Goal: Task Accomplishment & Management: Complete application form

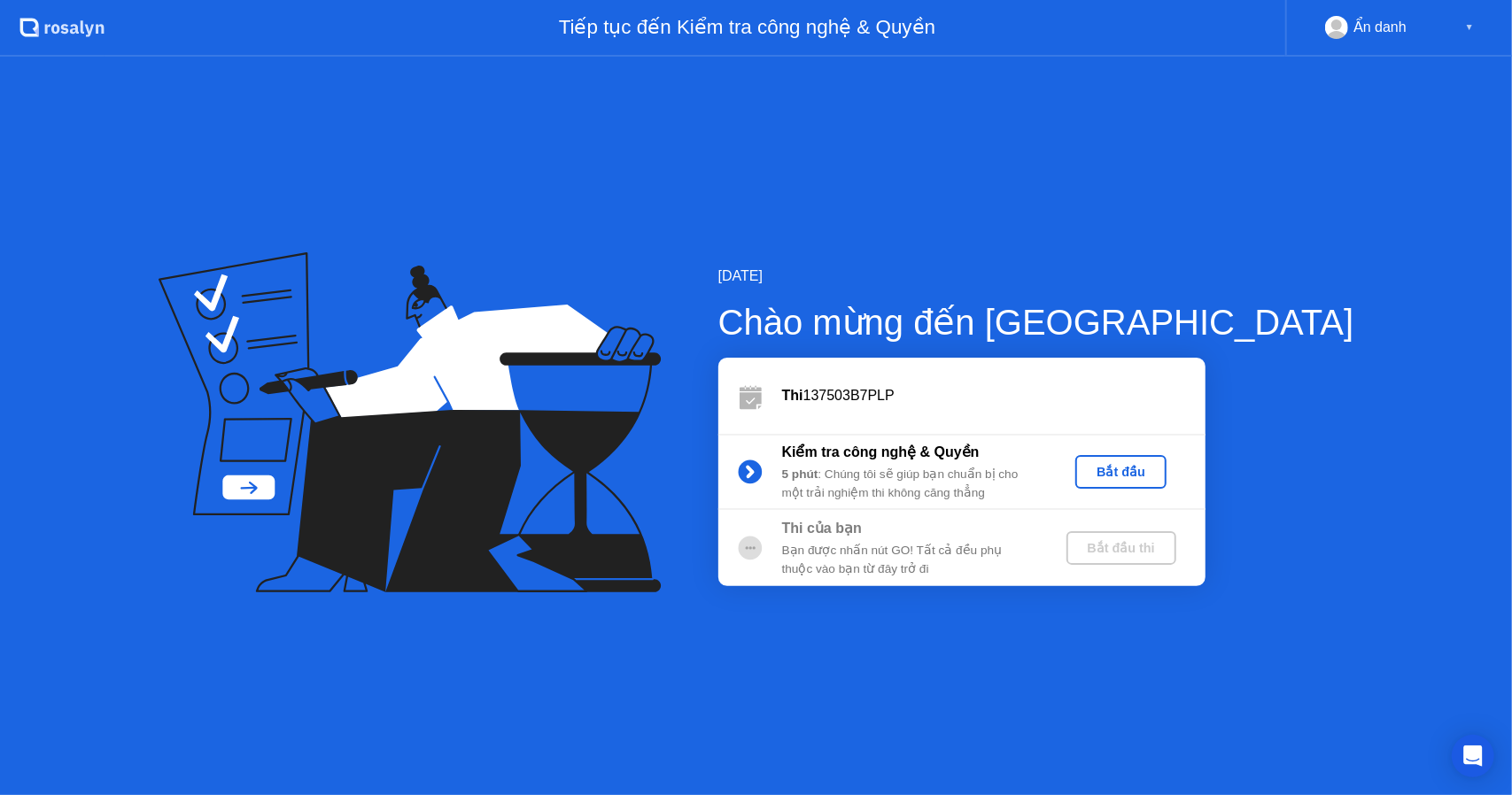
click at [1159, 465] on div "Bắt đầu" at bounding box center [1121, 472] width 77 height 14
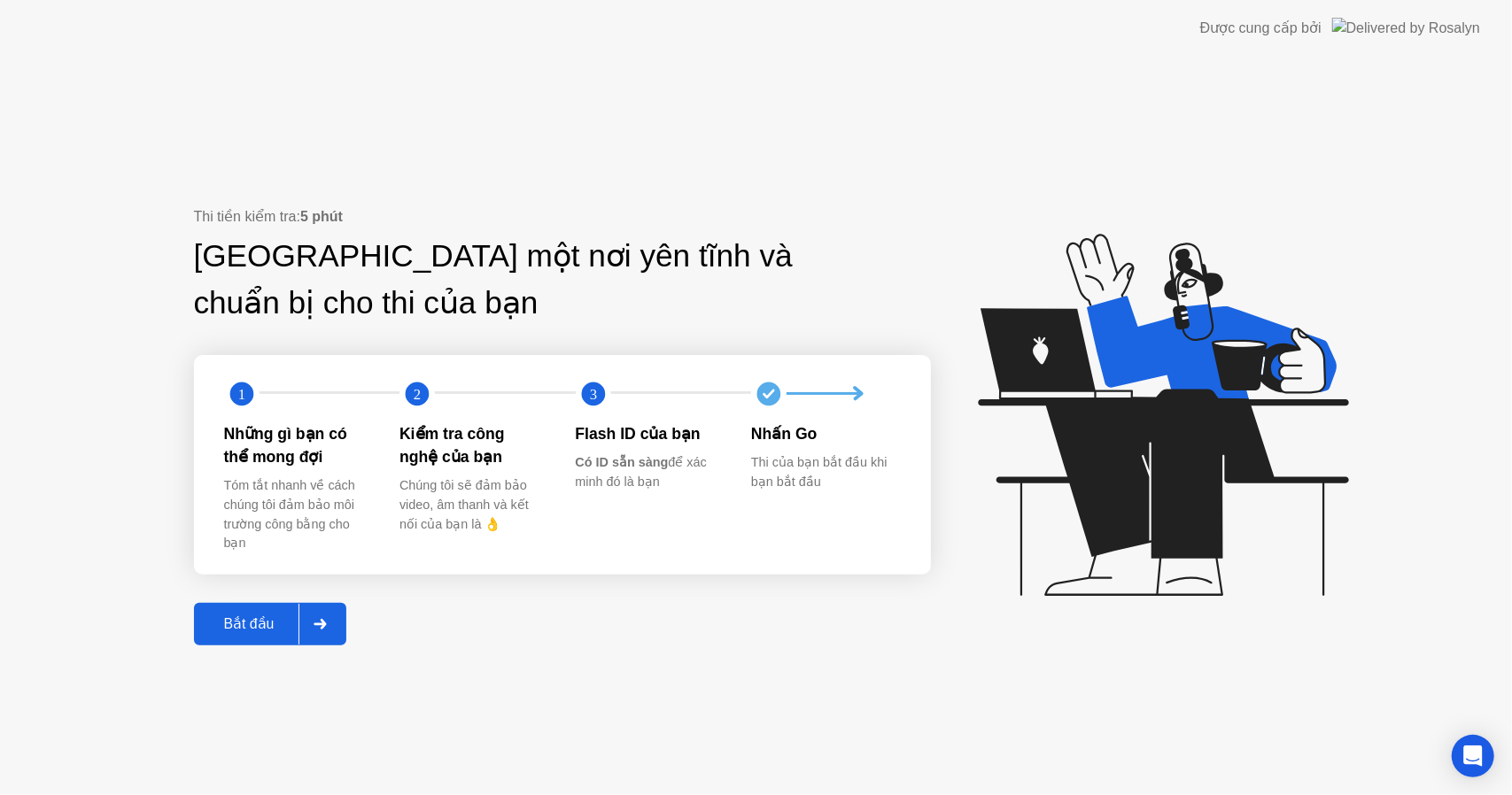
click at [230, 610] on button "Bắt đầu" at bounding box center [271, 625] width 154 height 43
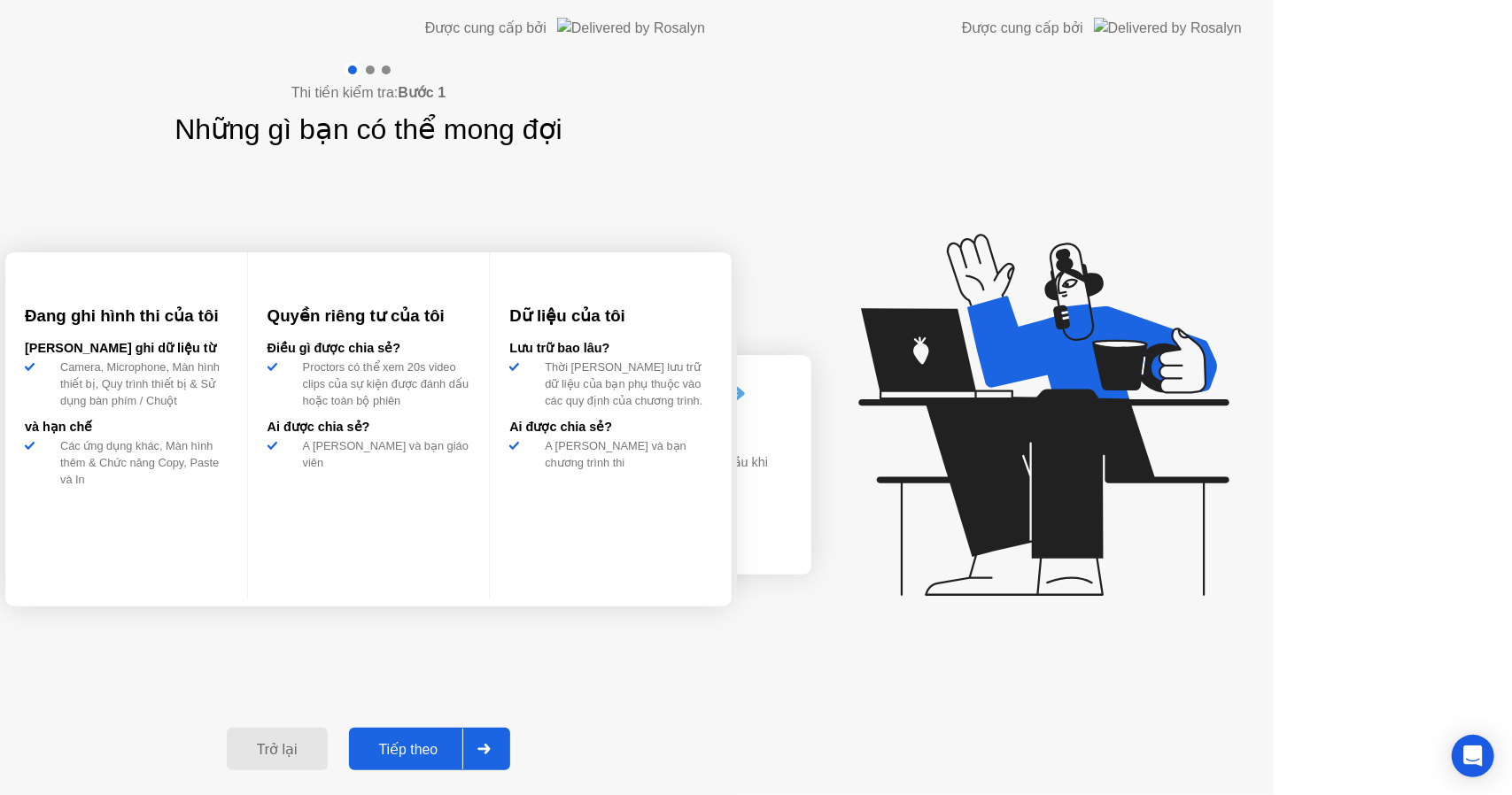
click at [230, 610] on div "Thi tiền kiểm tra: Bước 1 Những gì bạn có thể mong đợi Đang ghi hình thi của tô…" at bounding box center [368, 426] width 736 height 738
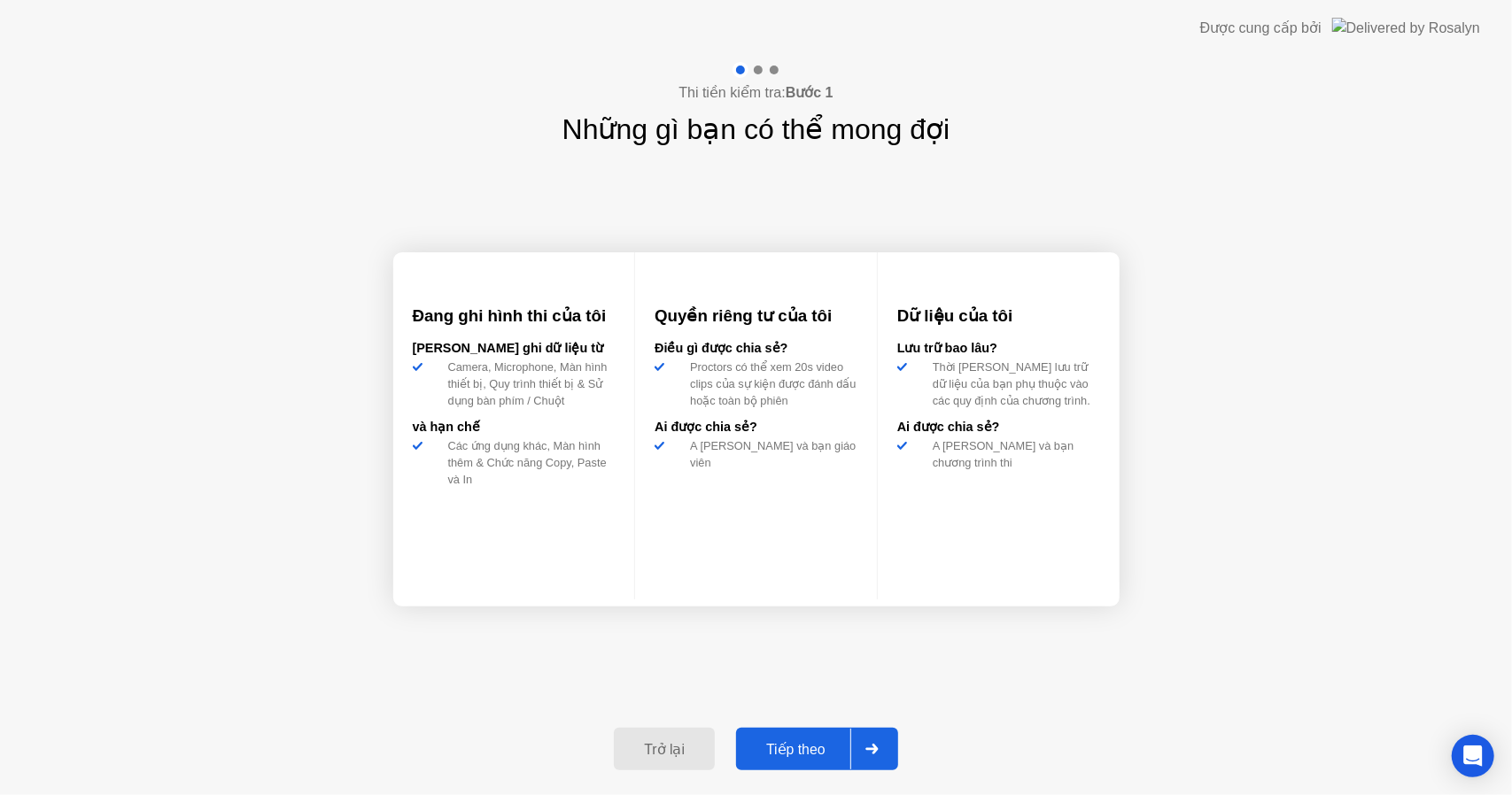
click at [792, 742] on div "Tiếp theo" at bounding box center [795, 749] width 109 height 17
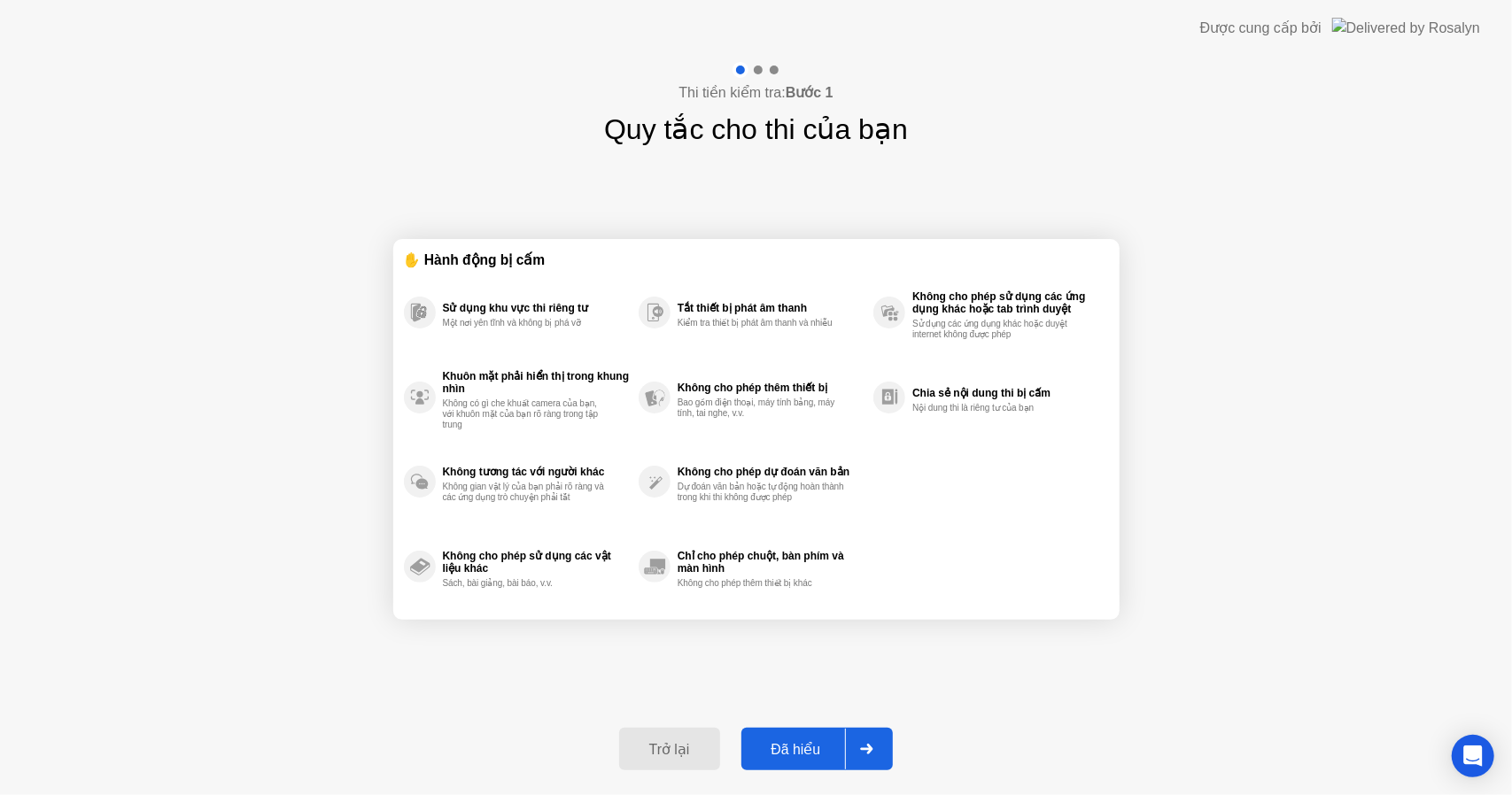
click at [804, 744] on div "Đã hiểu" at bounding box center [796, 749] width 99 height 17
select select "**********"
select select "*******"
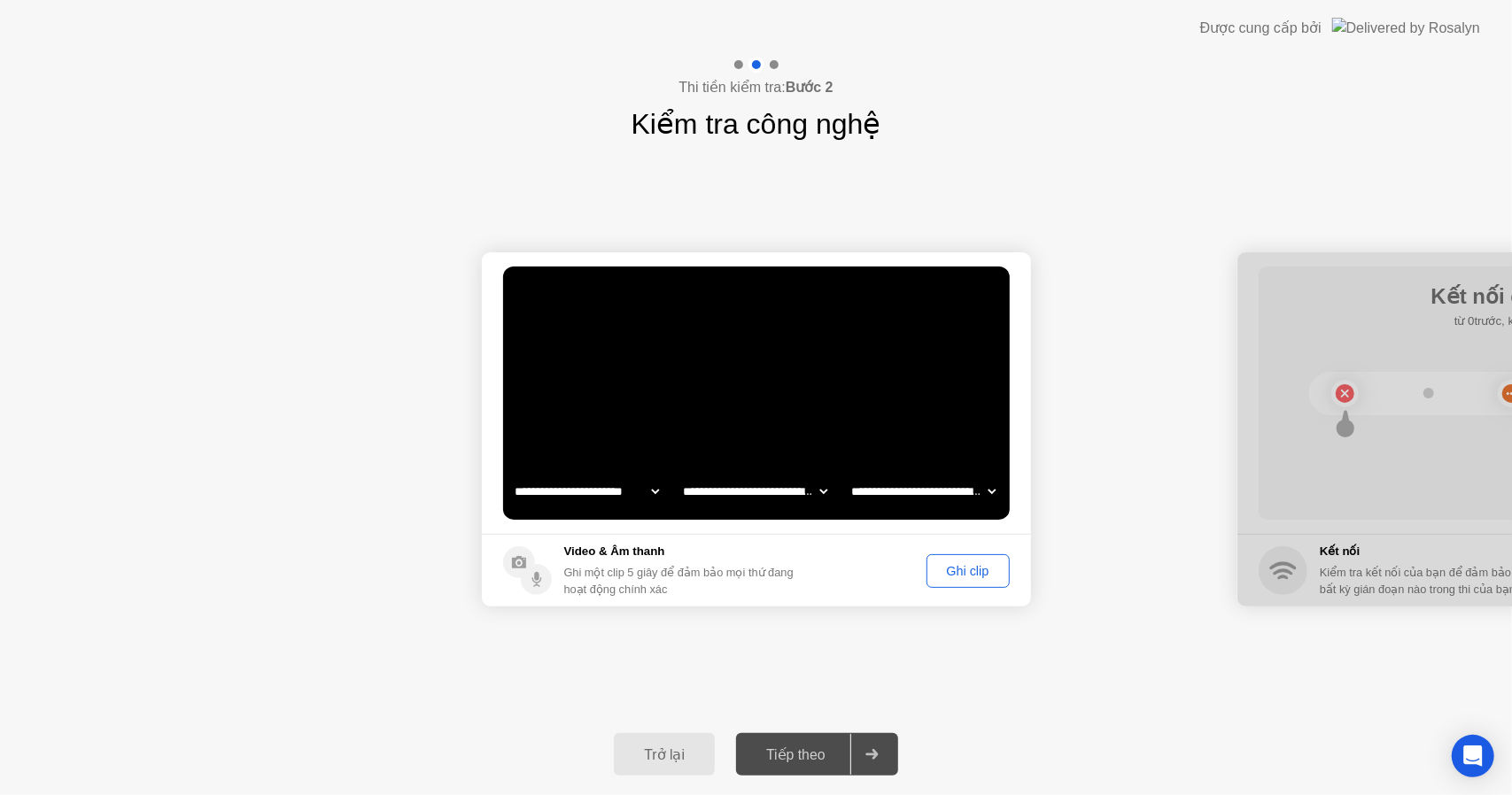
click at [962, 571] on div "Ghi clip" at bounding box center [968, 571] width 71 height 14
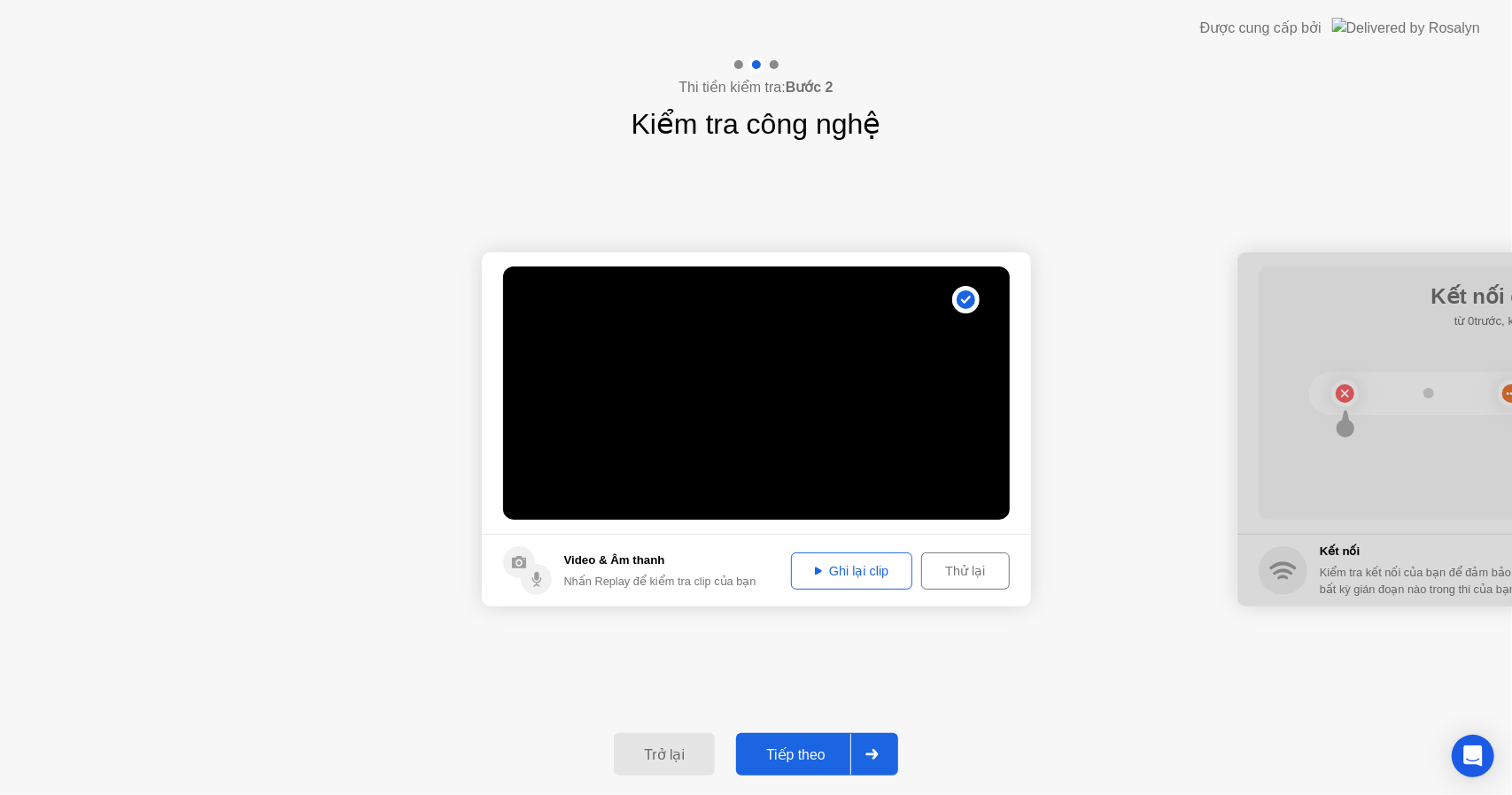
click at [826, 424] on video at bounding box center [756, 392] width 507 height 253
click at [815, 571] on icon at bounding box center [818, 571] width 7 height 8
click at [870, 571] on div "Ghi lại clip" at bounding box center [851, 571] width 109 height 14
click at [794, 751] on div "Tiếp theo" at bounding box center [795, 754] width 109 height 17
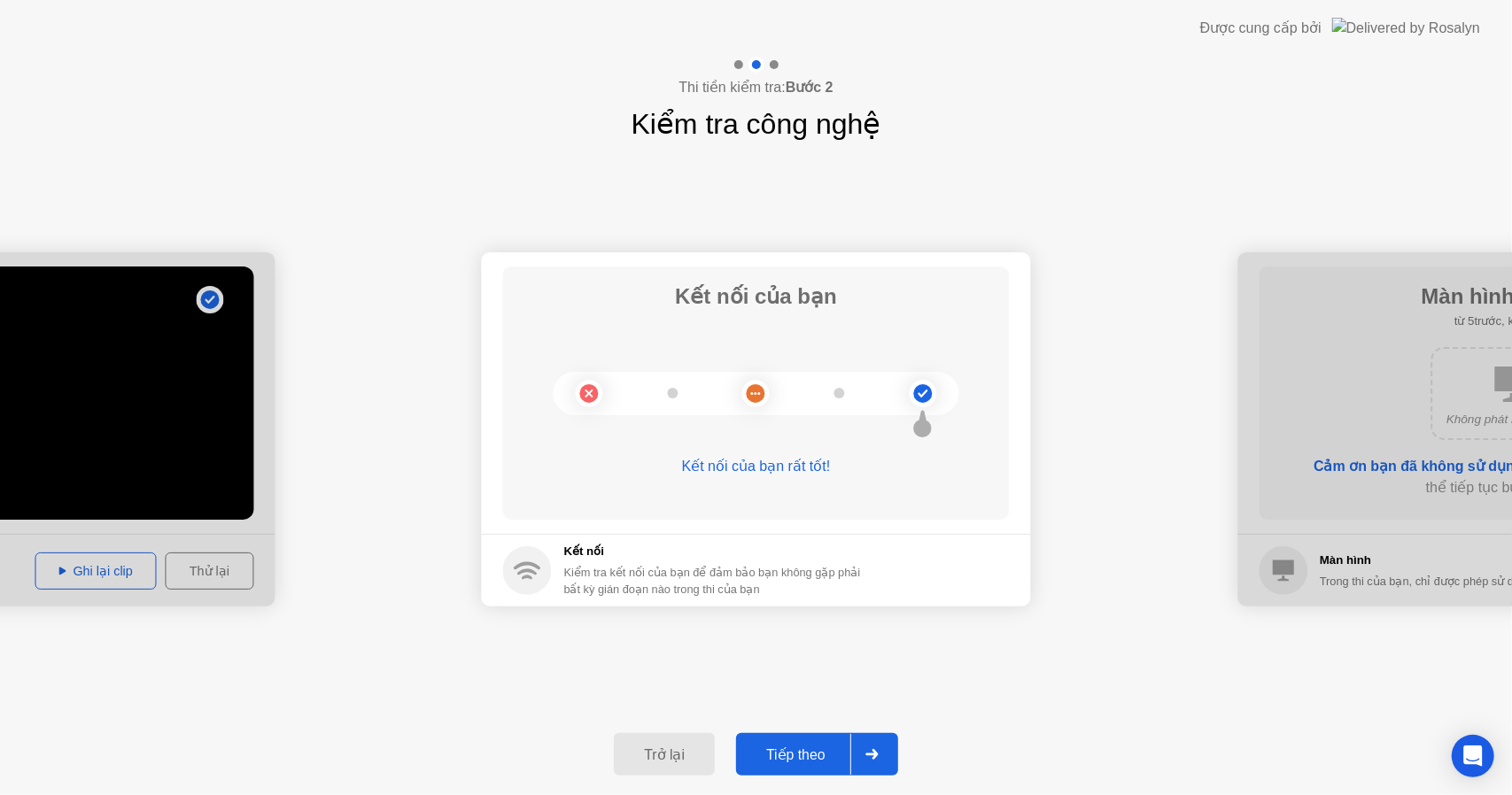
click at [818, 747] on div "Tiếp theo" at bounding box center [795, 754] width 109 height 17
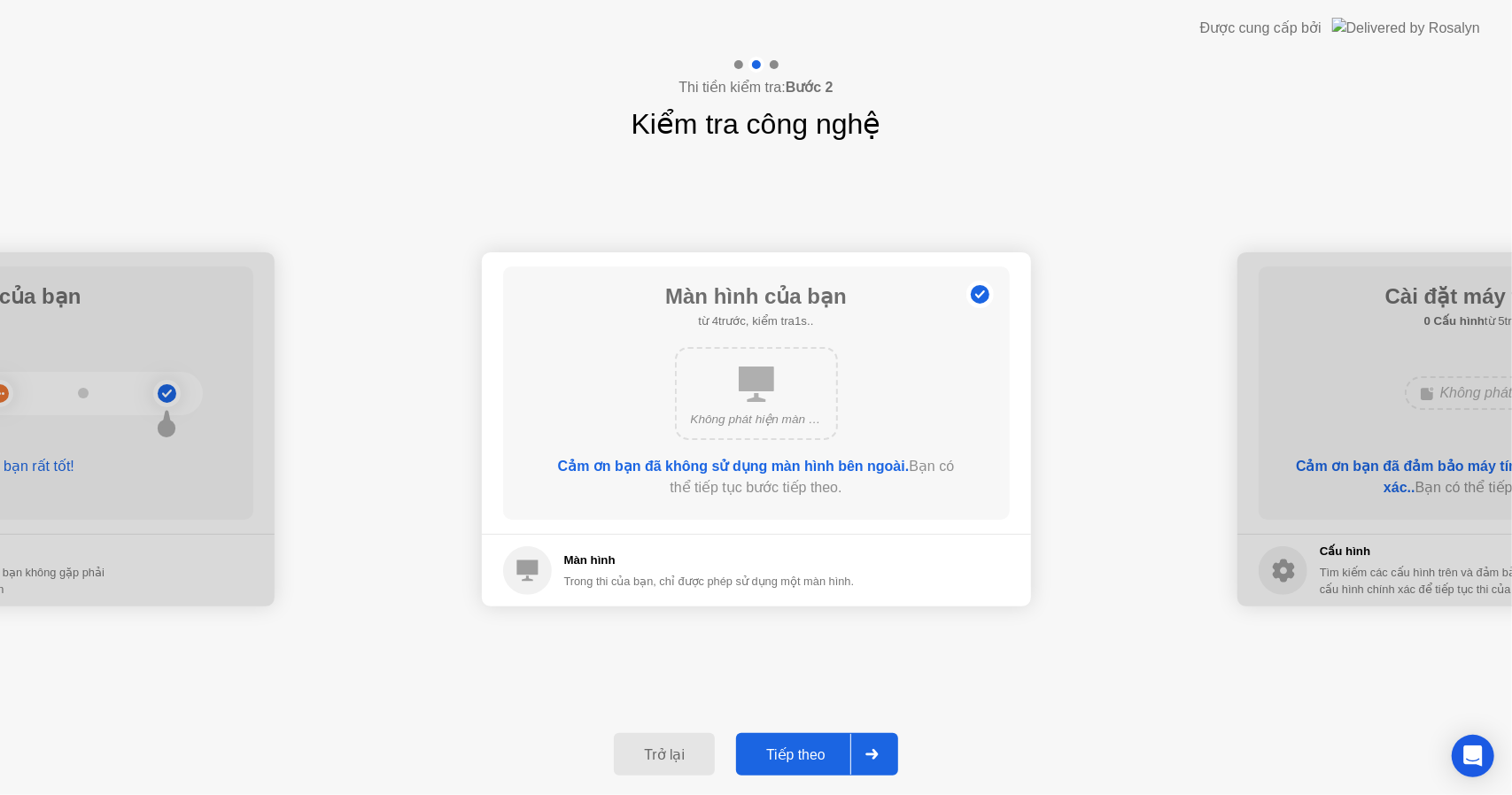
click at [799, 747] on div "Tiếp theo" at bounding box center [795, 754] width 109 height 17
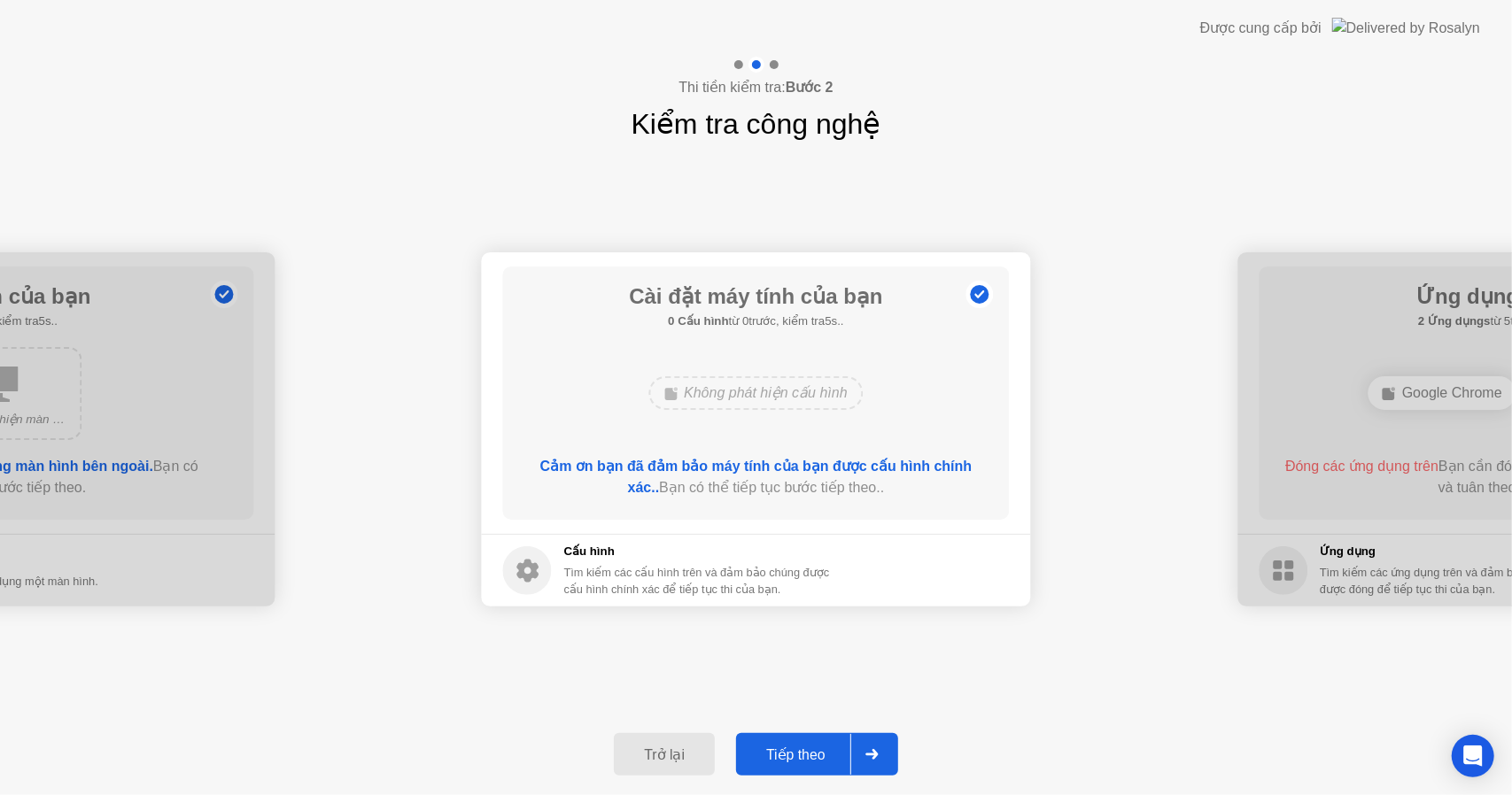
click at [796, 747] on div "Tiếp theo" at bounding box center [795, 754] width 109 height 17
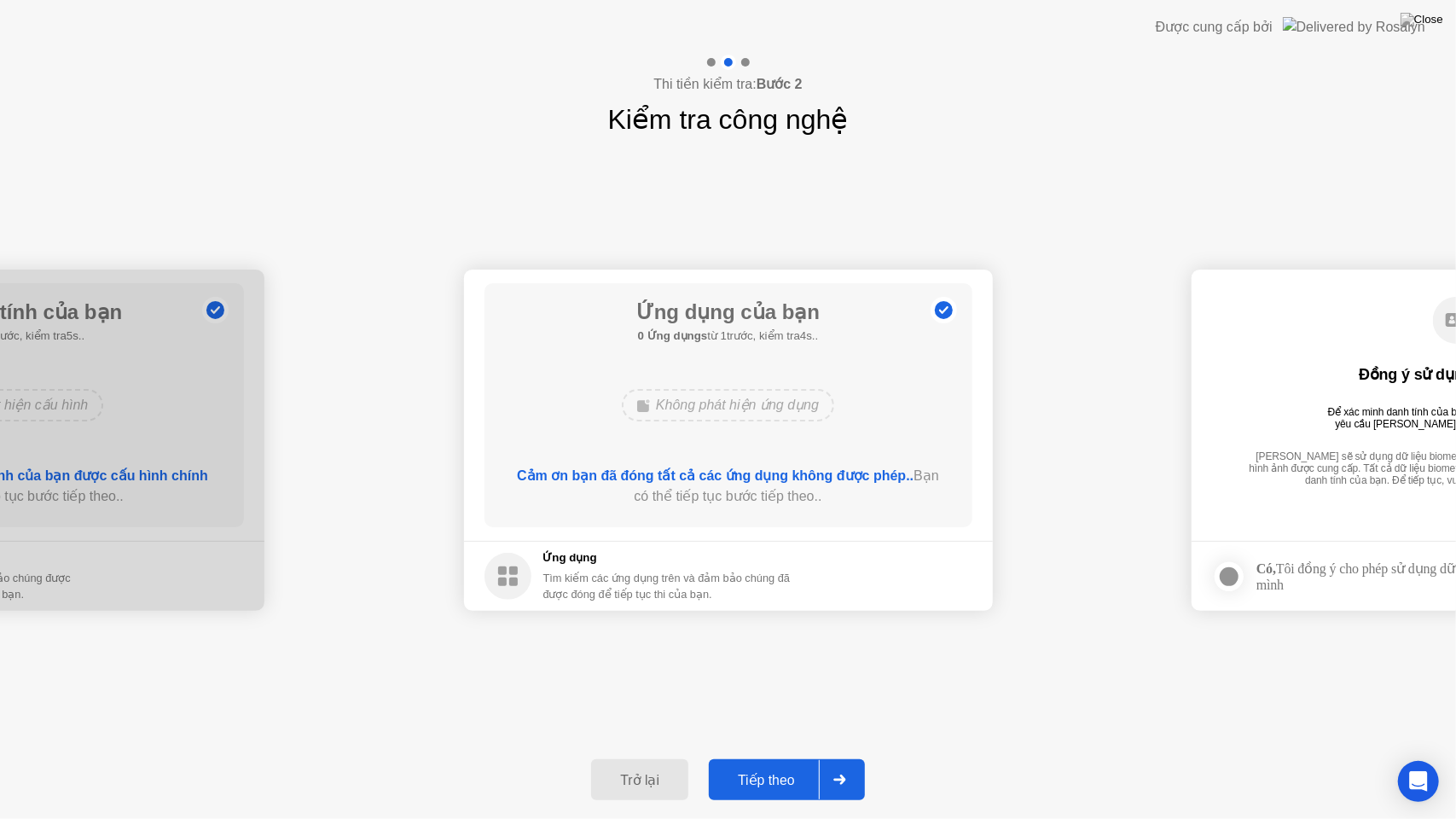
click at [787, 765] on div "Tiếp theo" at bounding box center [766, 780] width 105 height 16
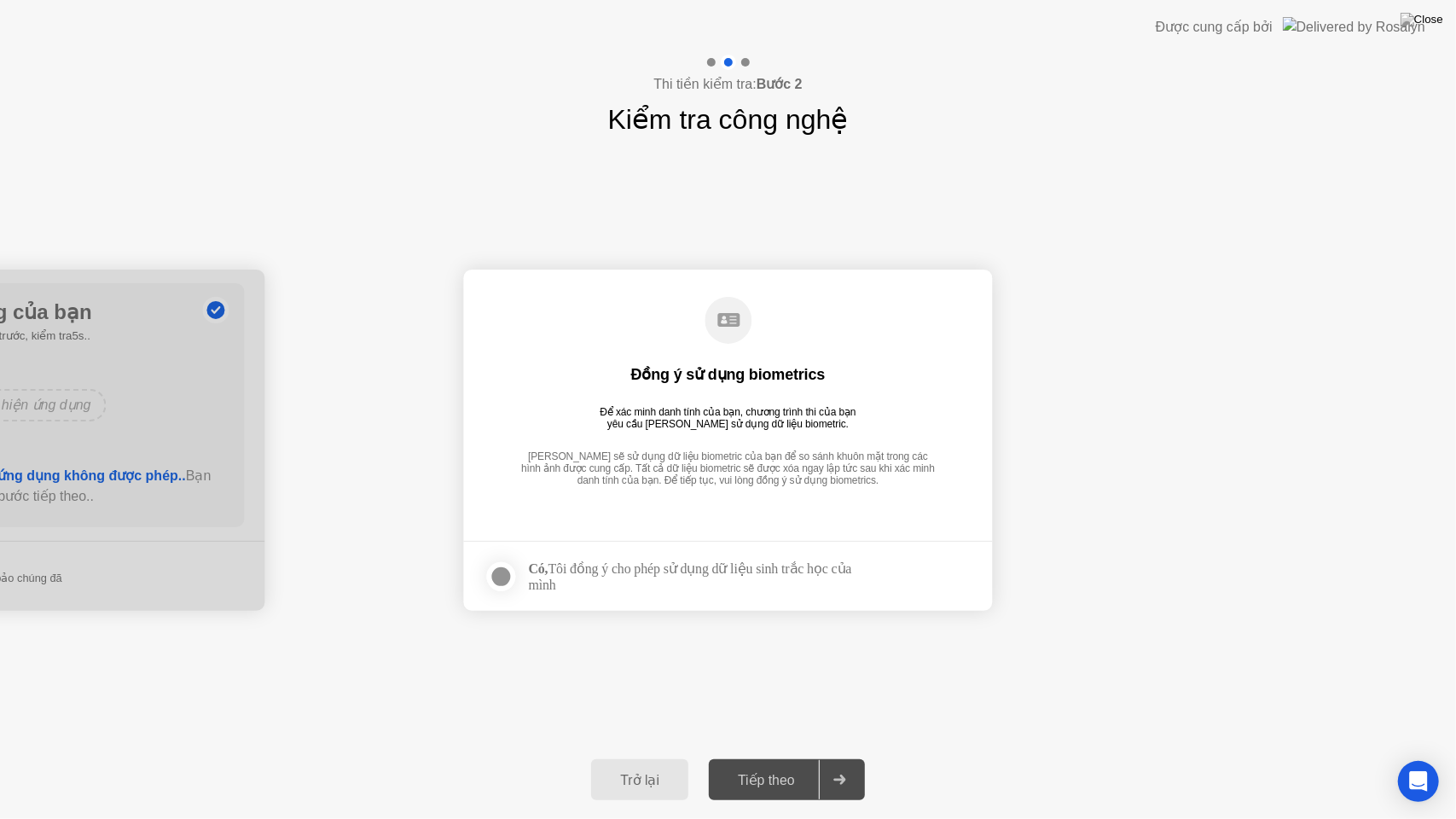
click at [510, 569] on div at bounding box center [502, 577] width 21 height 21
click at [767, 765] on div "Tiếp theo" at bounding box center [766, 780] width 105 height 16
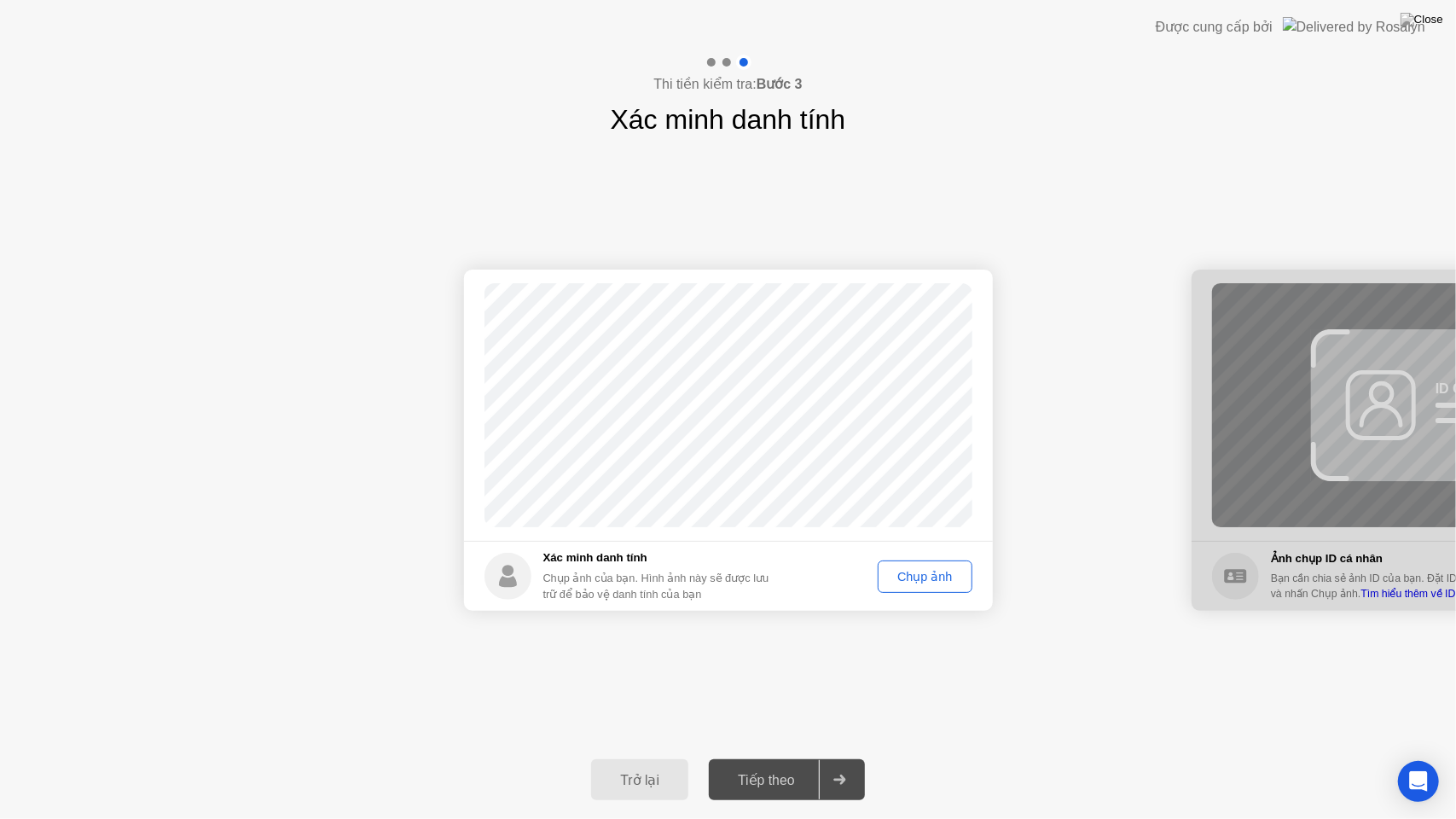
click at [914, 577] on div "Chụp ảnh" at bounding box center [925, 577] width 82 height 14
click at [914, 577] on div "Chụp lại" at bounding box center [929, 577] width 74 height 14
click at [907, 575] on div "Chụp ảnh" at bounding box center [925, 577] width 82 height 14
click at [907, 575] on div "Chụp lại" at bounding box center [929, 577] width 74 height 14
click at [907, 575] on div "Chụp ảnh" at bounding box center [925, 577] width 82 height 14
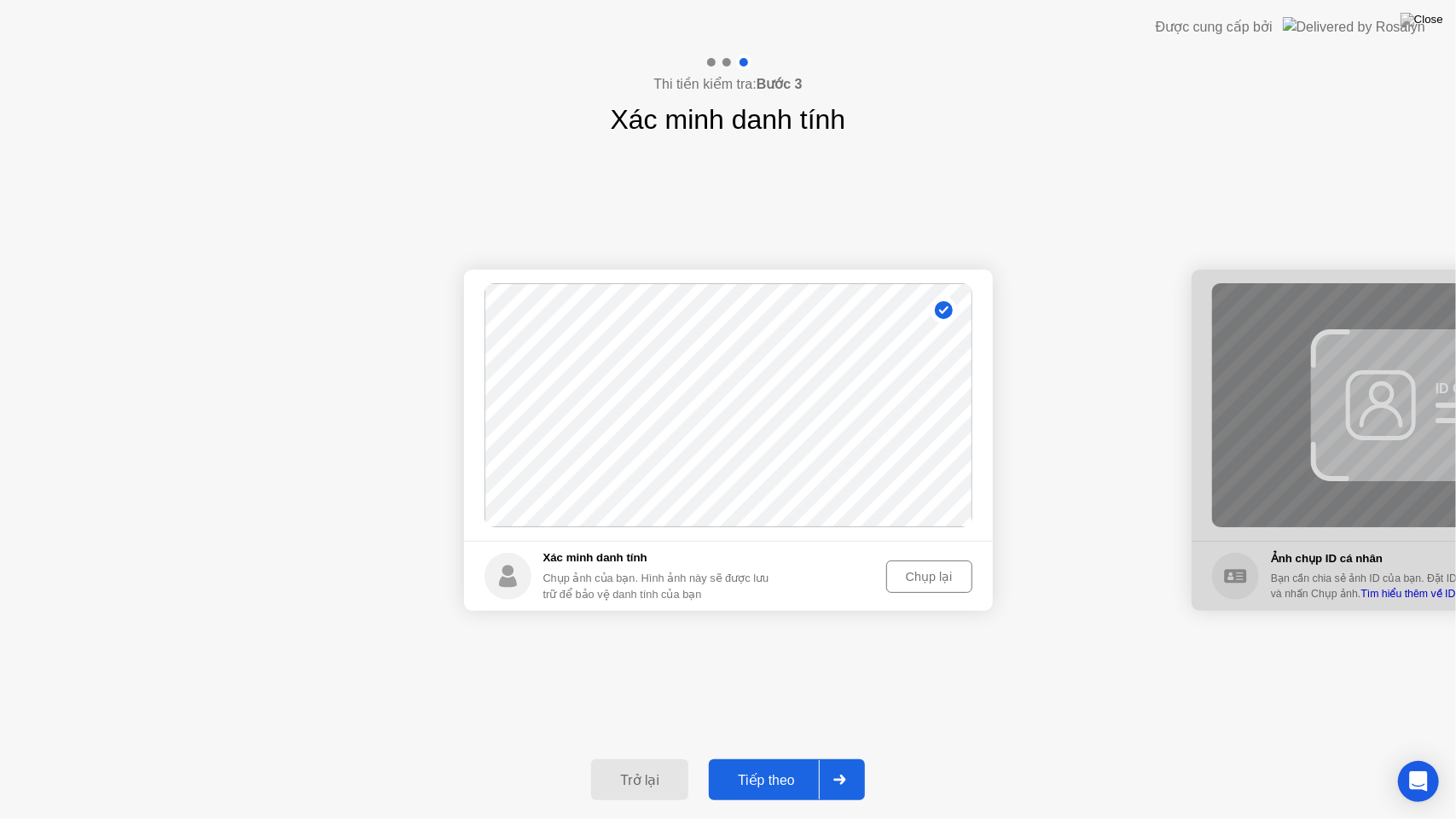
click at [760, 765] on div "Tiếp theo" at bounding box center [766, 780] width 105 height 16
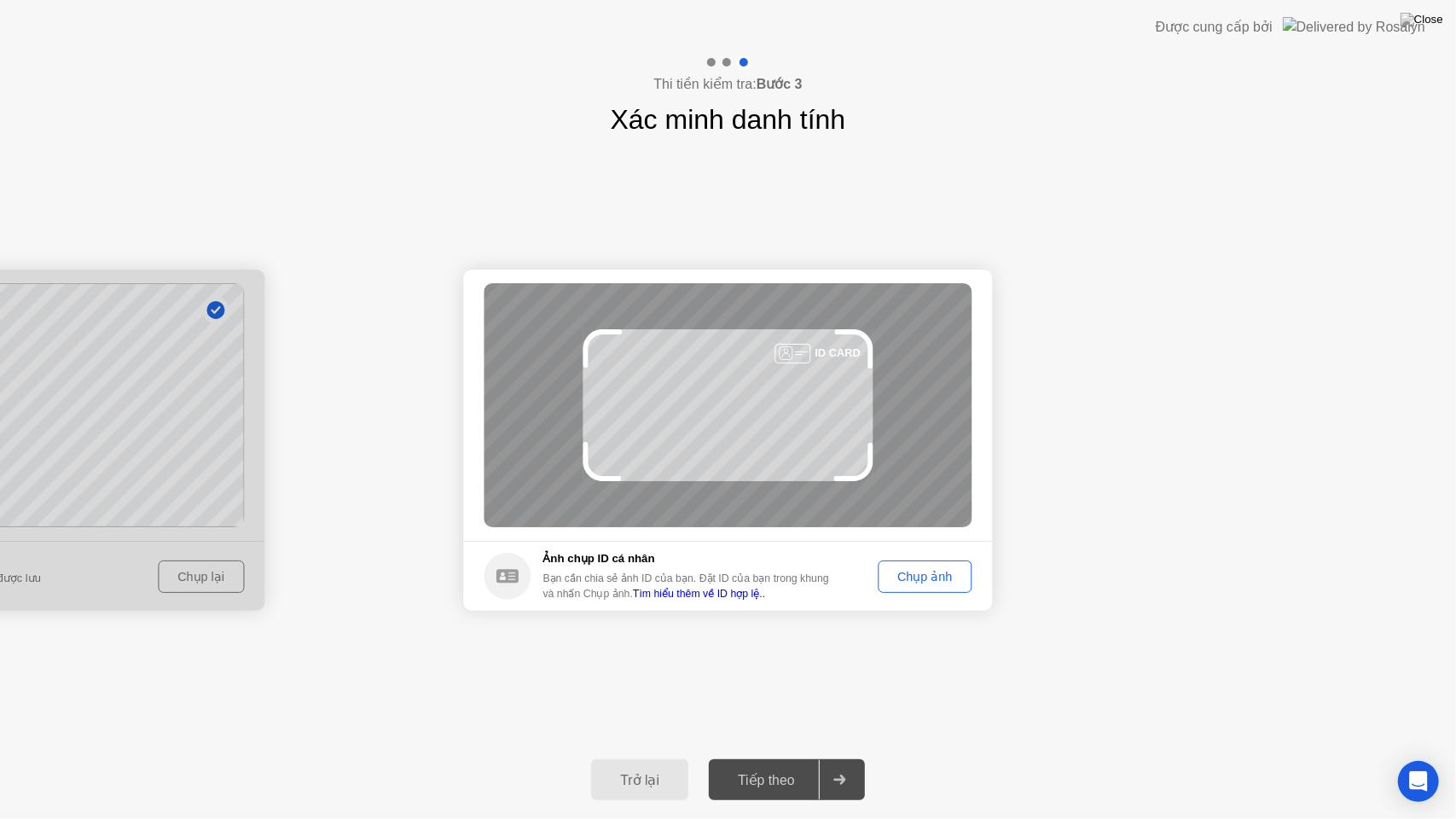
click at [919, 570] on div "Chụp ảnh" at bounding box center [925, 577] width 82 height 14
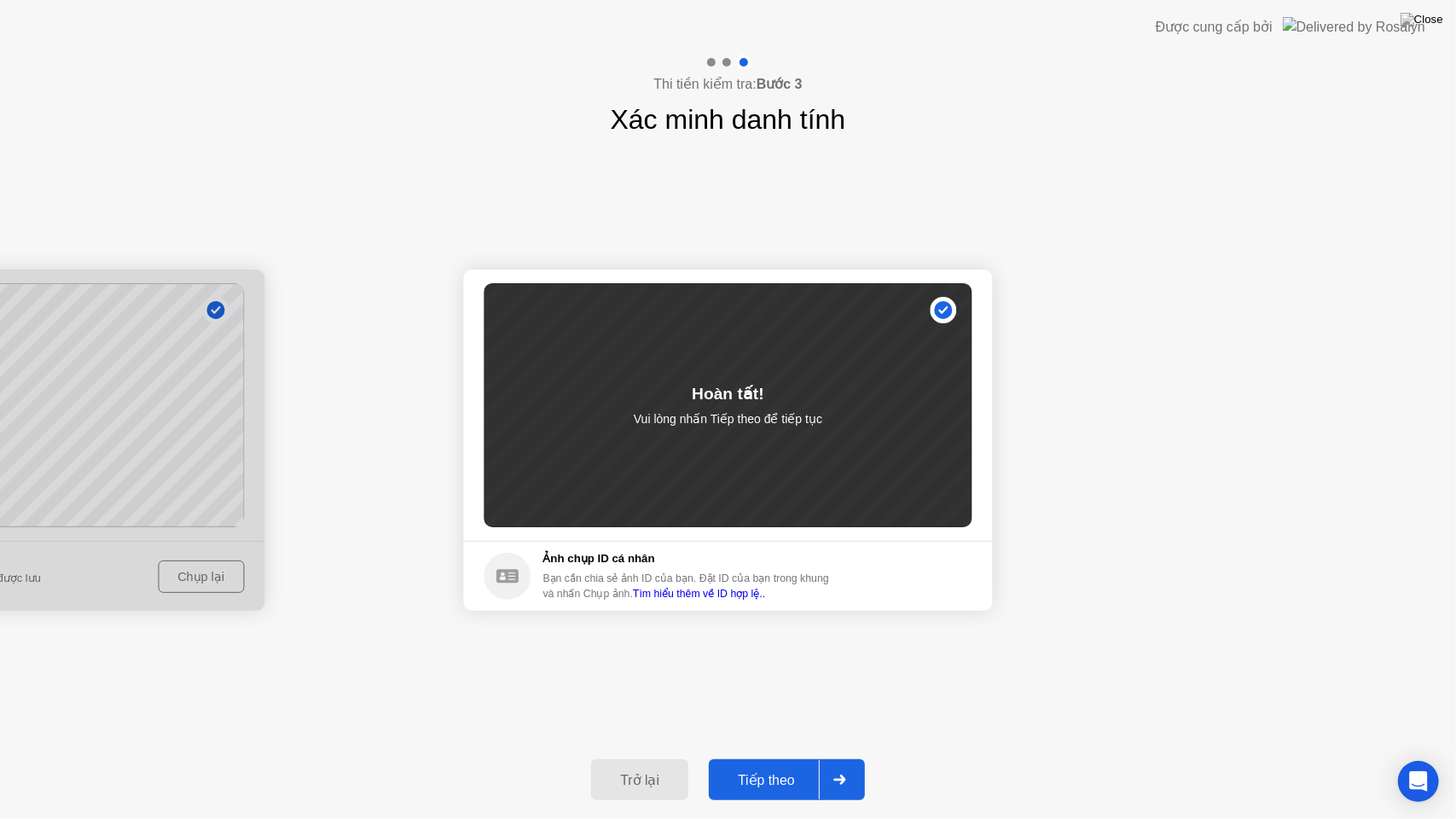
click at [764, 765] on div "Tiếp theo" at bounding box center [766, 780] width 105 height 16
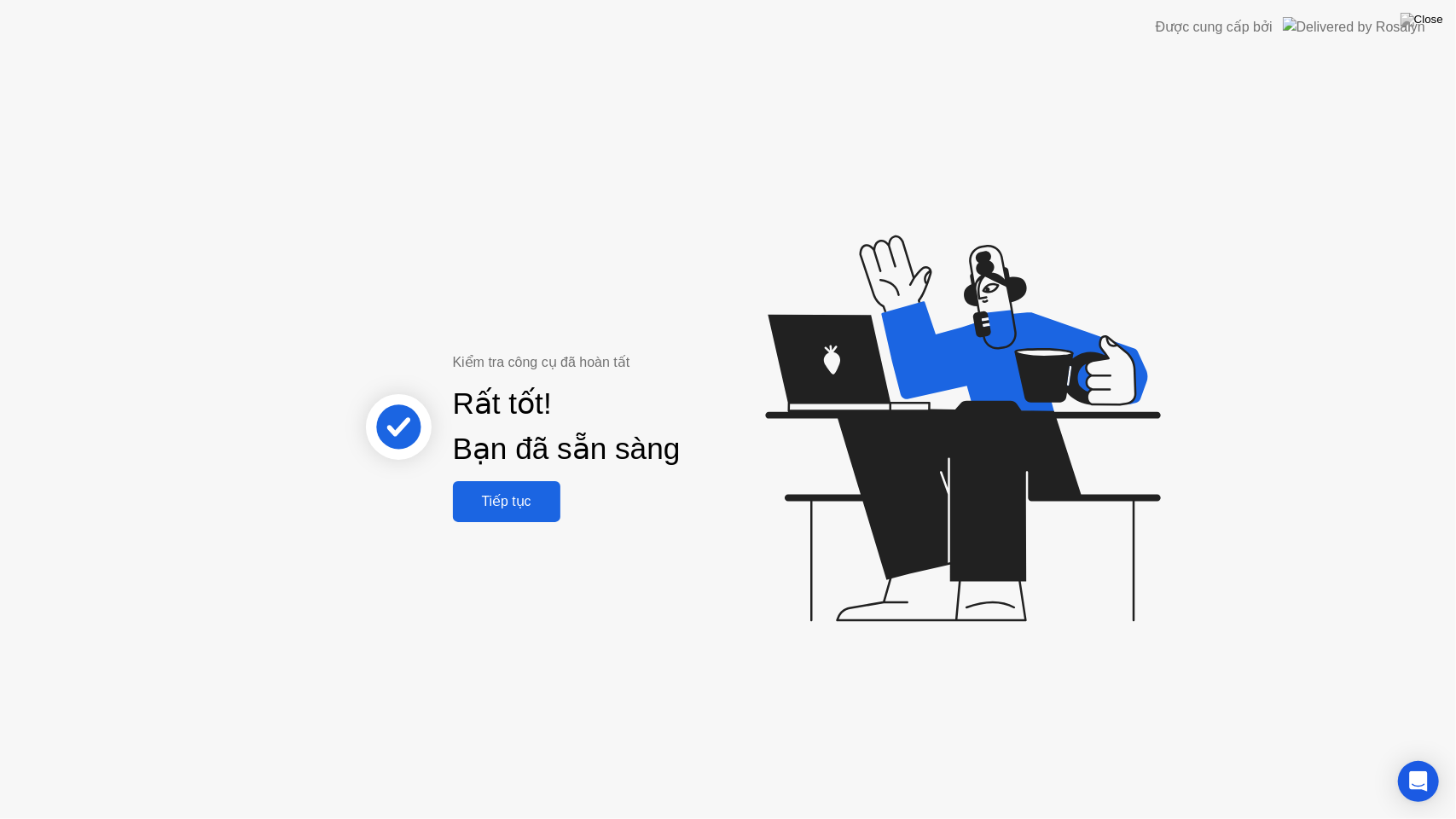
click at [496, 497] on div "Tiếp tục" at bounding box center [507, 501] width 97 height 16
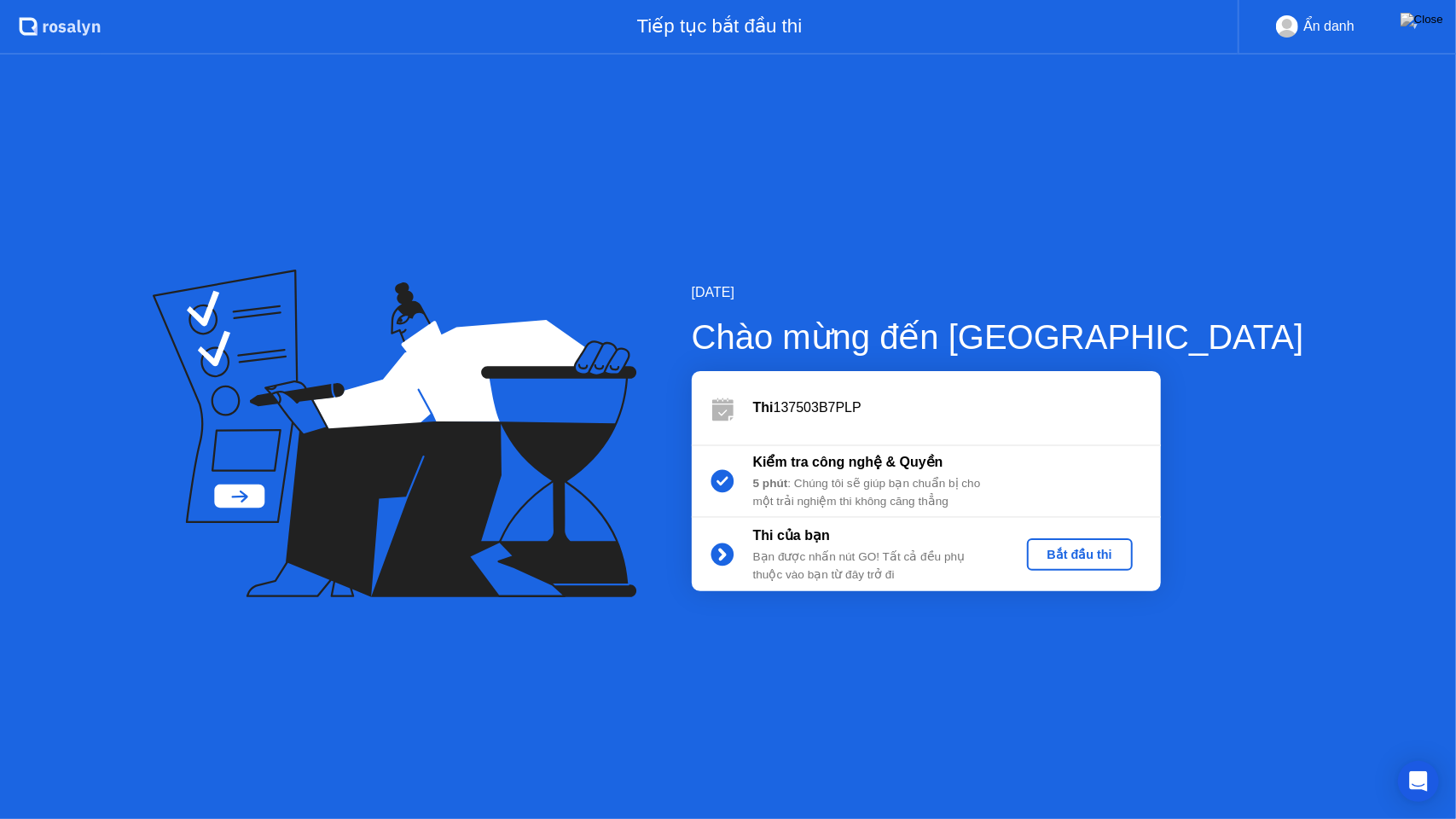
click at [1125, 557] on div "Bắt đầu thi" at bounding box center [1080, 555] width 92 height 14
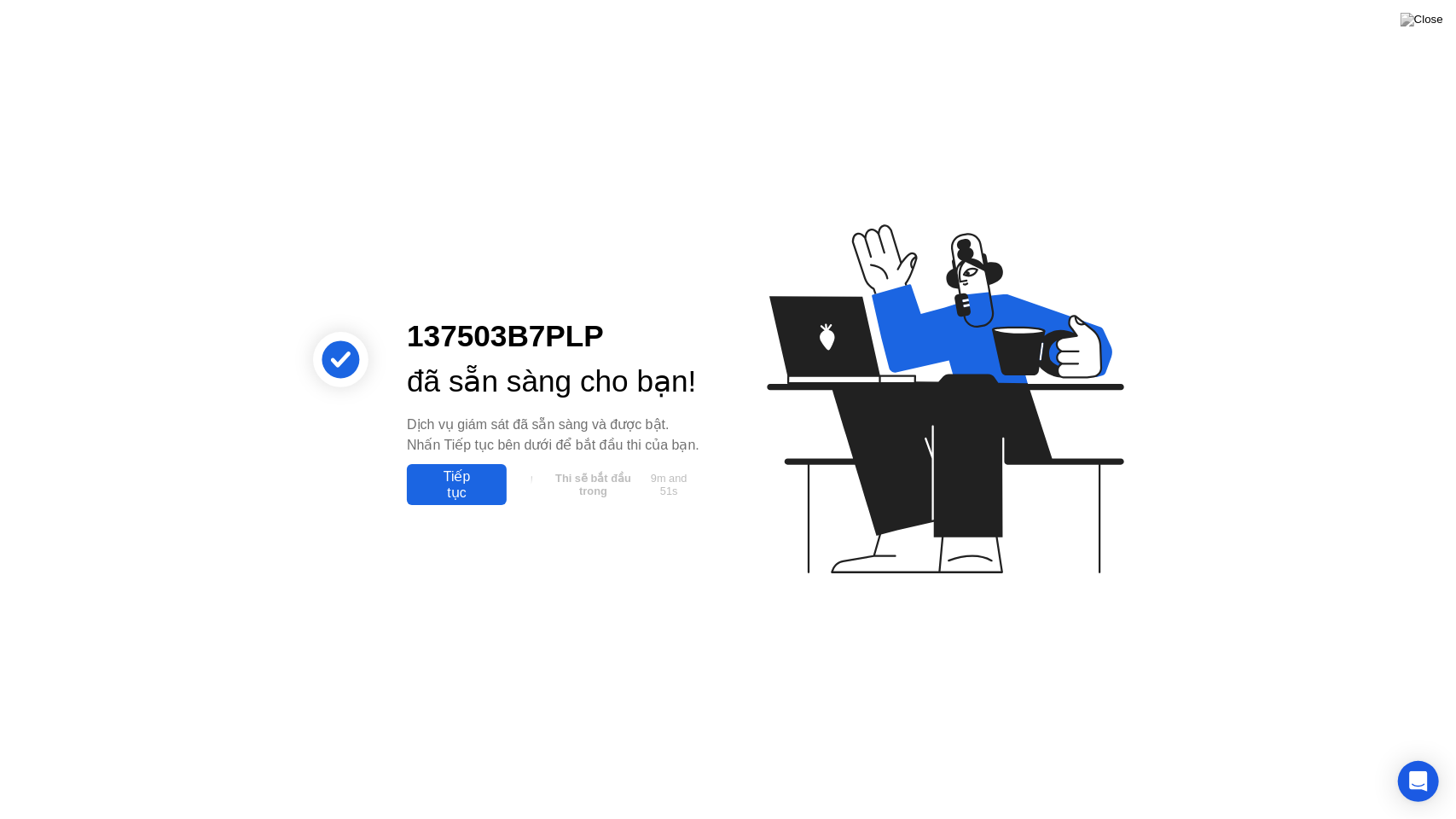
click at [463, 501] on div "Tiếp tục" at bounding box center [456, 485] width 90 height 32
